Goal: Information Seeking & Learning: Learn about a topic

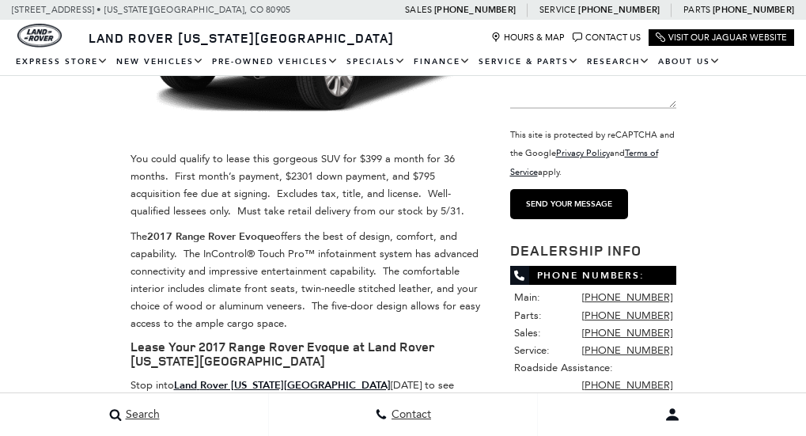
scroll to position [237, 0]
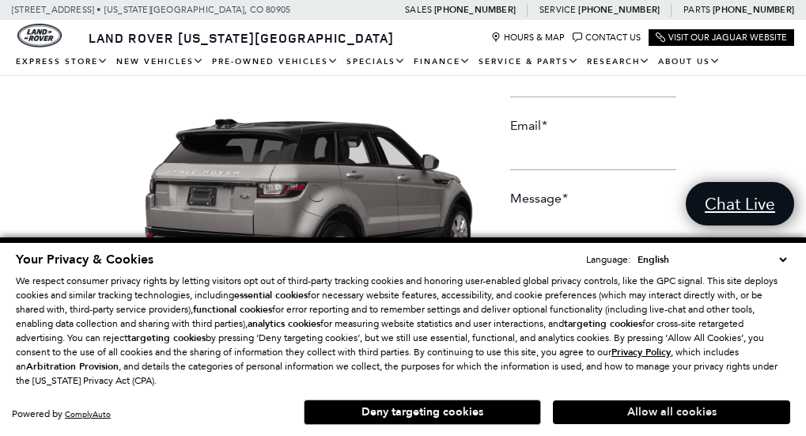
click at [684, 410] on button "Allow all cookies" at bounding box center [671, 412] width 237 height 24
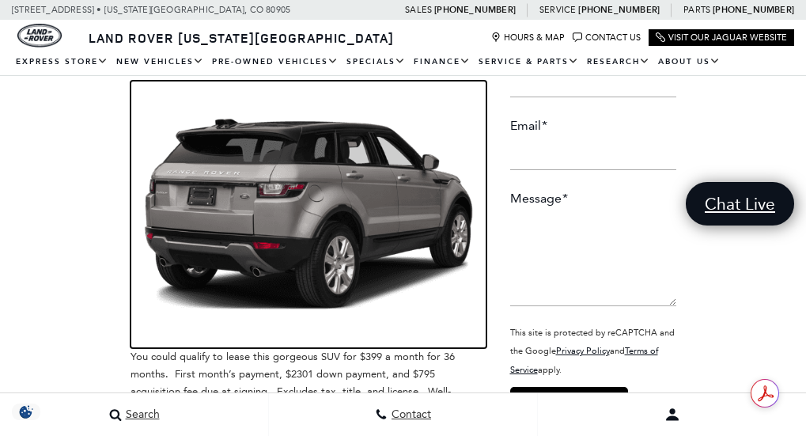
click at [419, 223] on img at bounding box center [309, 214] width 356 height 267
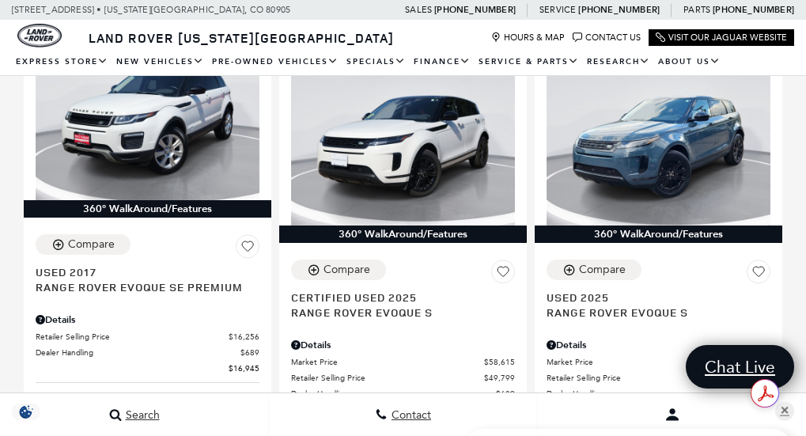
scroll to position [262, 0]
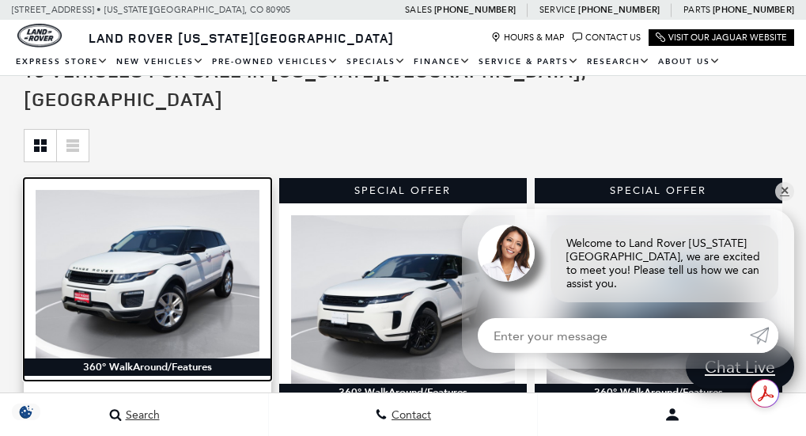
click at [260, 259] on img at bounding box center [148, 274] width 224 height 168
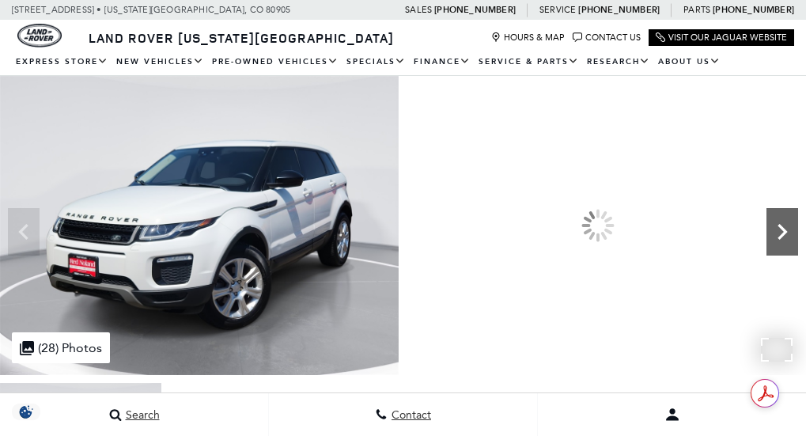
click at [778, 240] on icon "Next" at bounding box center [782, 232] width 9 height 16
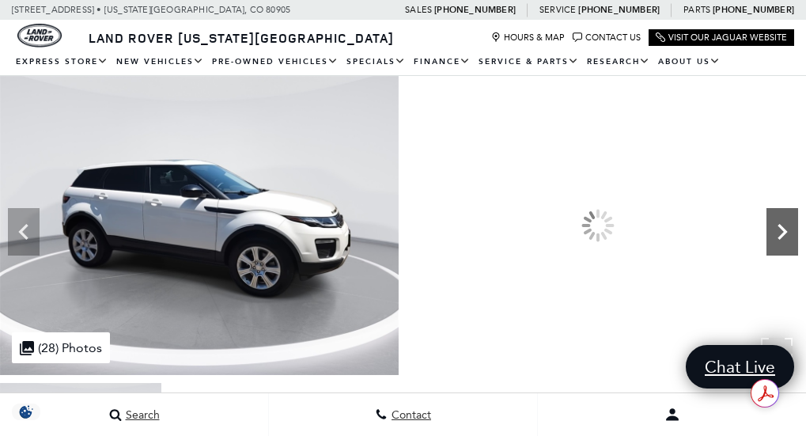
click at [778, 240] on icon "Next" at bounding box center [782, 232] width 9 height 16
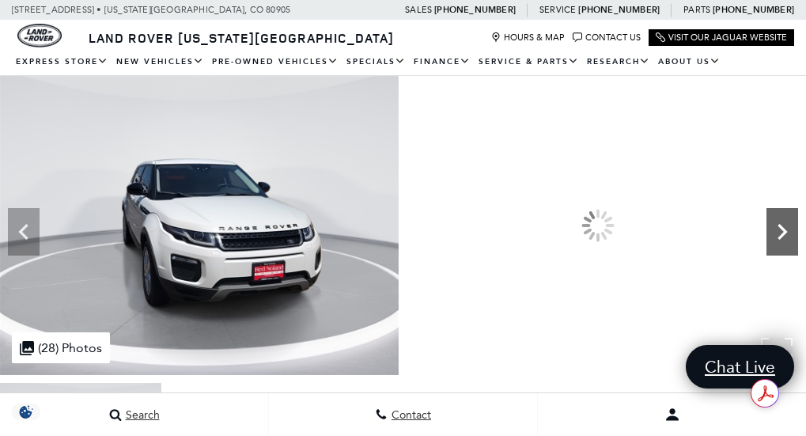
click at [778, 240] on icon "Next" at bounding box center [782, 232] width 9 height 16
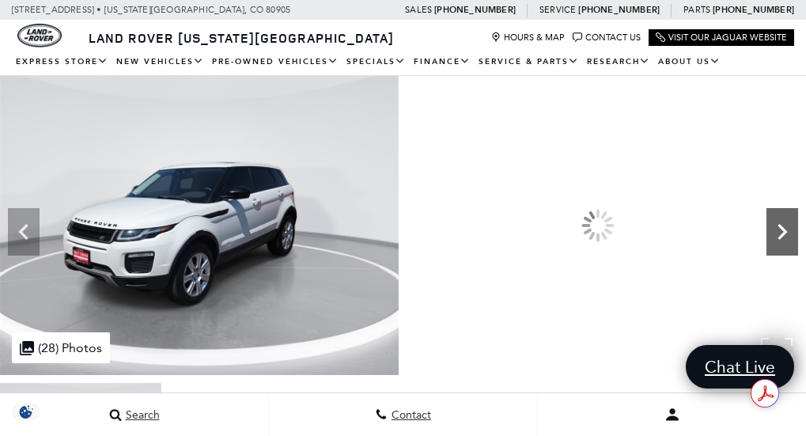
click at [778, 240] on icon "Next" at bounding box center [782, 232] width 9 height 16
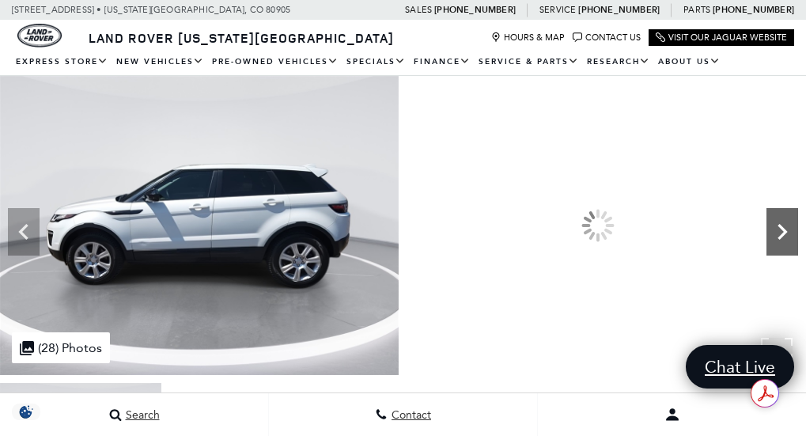
click at [767, 248] on icon "Next" at bounding box center [783, 232] width 32 height 32
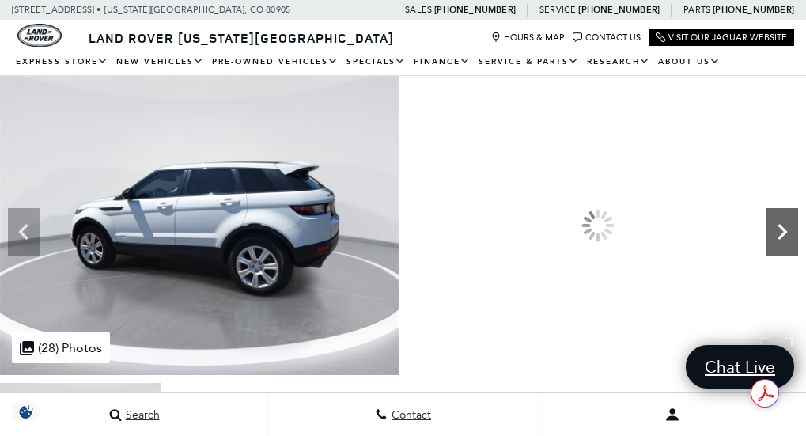
click at [767, 248] on icon "Next" at bounding box center [783, 232] width 32 height 32
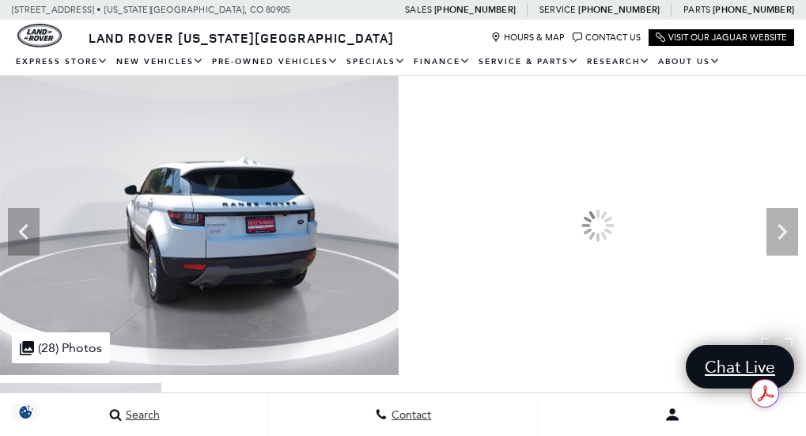
click at [252, 310] on img at bounding box center [199, 225] width 399 height 299
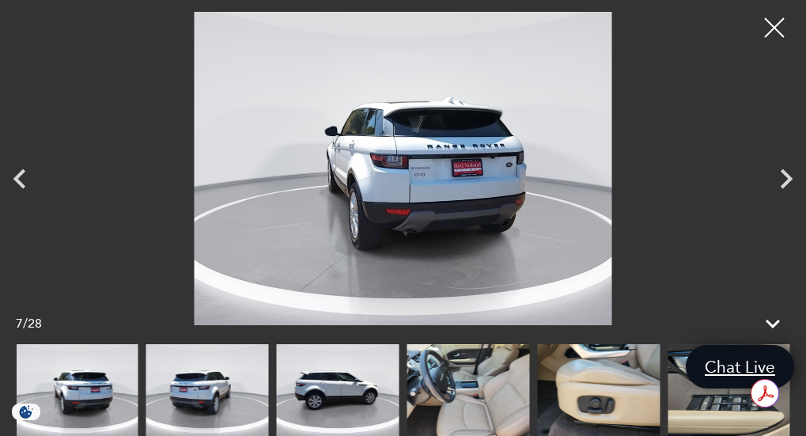
click at [402, 192] on img at bounding box center [403, 168] width 727 height 313
click at [405, 188] on img at bounding box center [403, 168] width 727 height 313
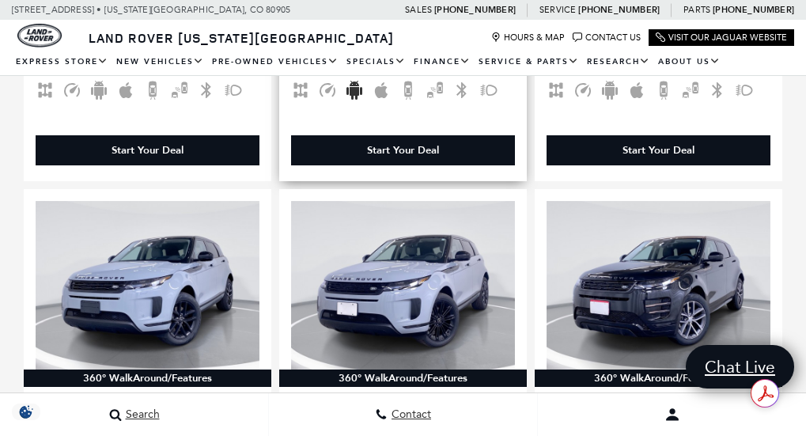
scroll to position [922, 0]
